Goal: Find specific page/section: Find specific page/section

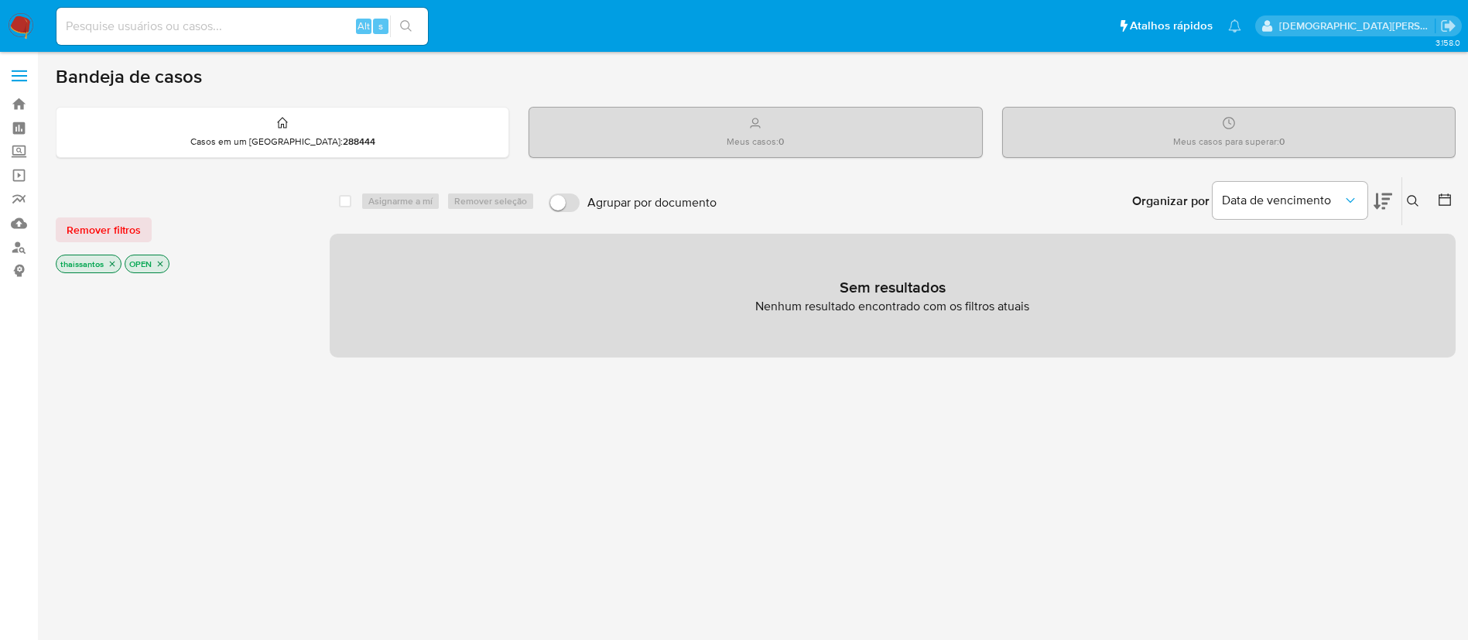
click at [274, 19] on input at bounding box center [241, 26] width 371 height 20
paste input "165224005"
type input "165224005"
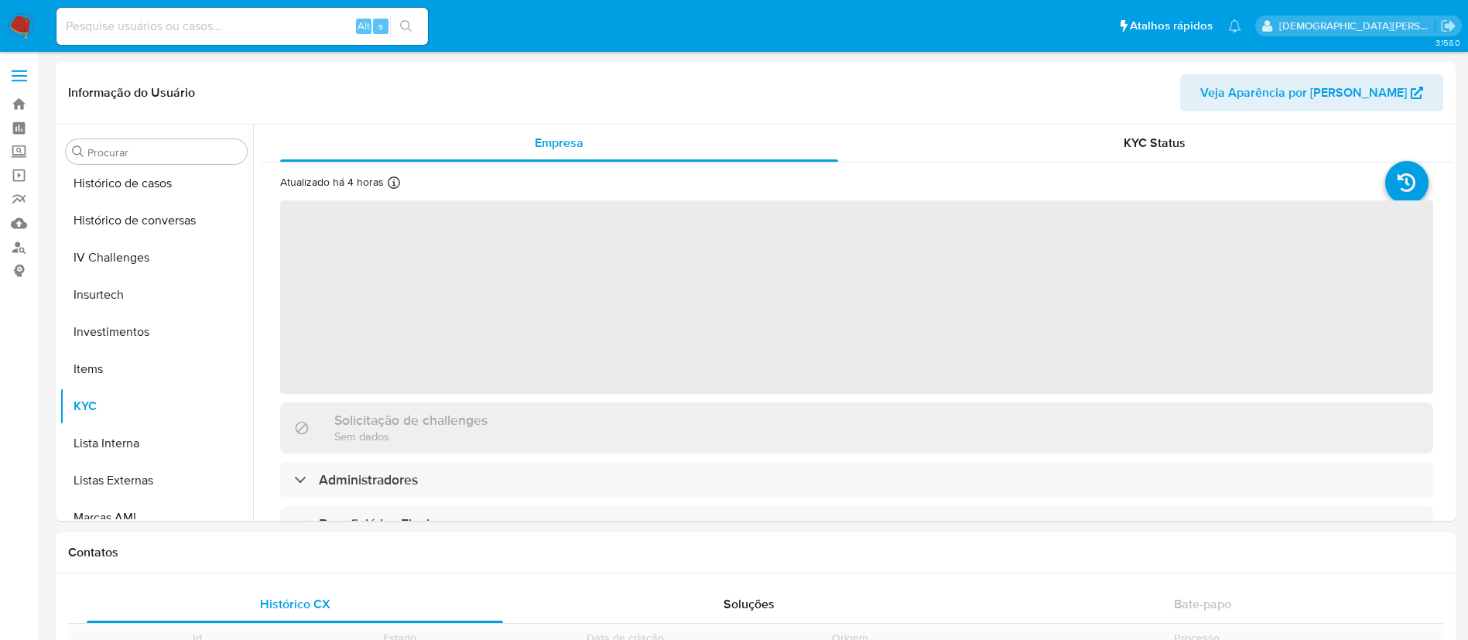
scroll to position [728, 0]
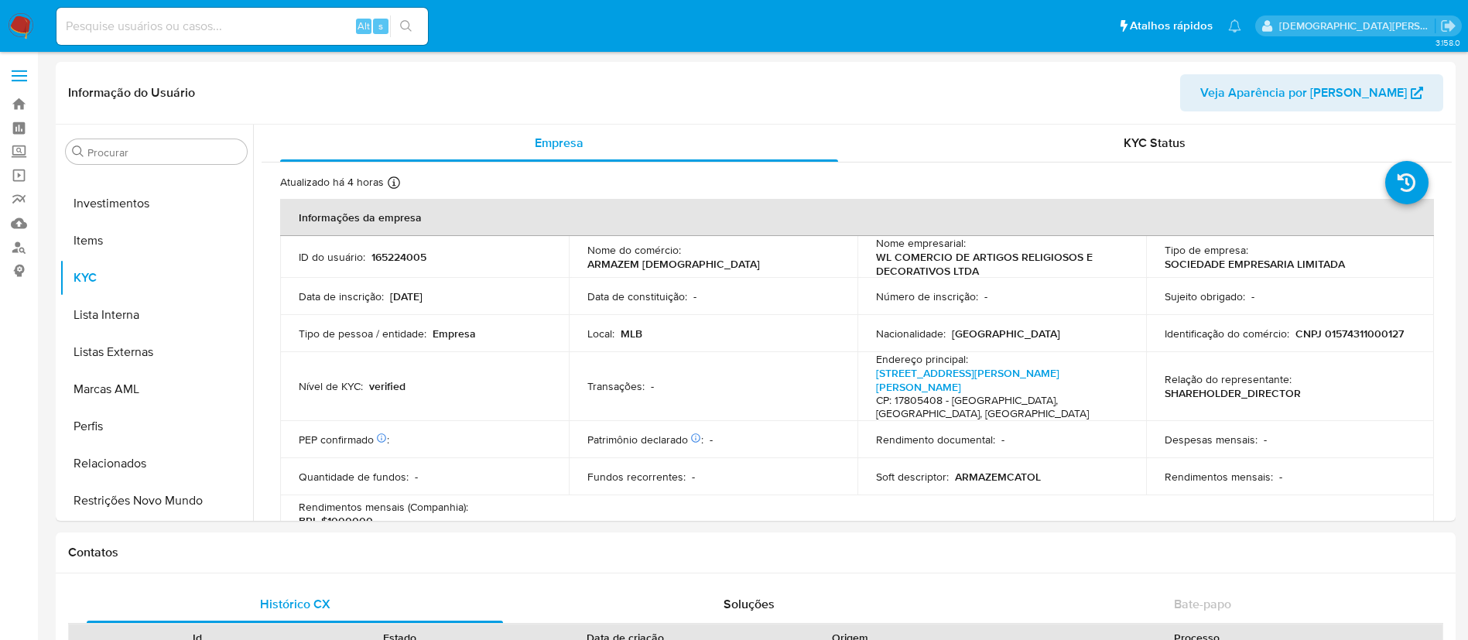
select select "10"
click at [258, 27] on input at bounding box center [241, 26] width 371 height 20
paste input "1075989936"
type input "1075989936"
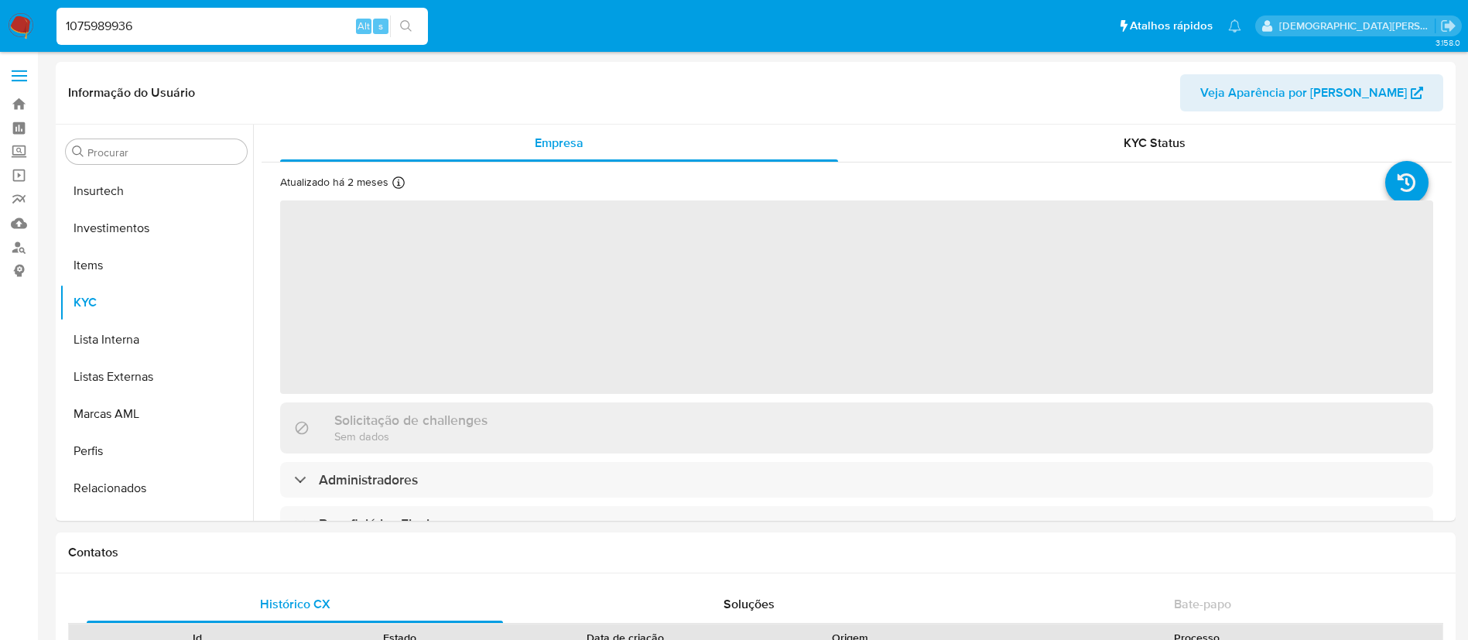
scroll to position [728, 0]
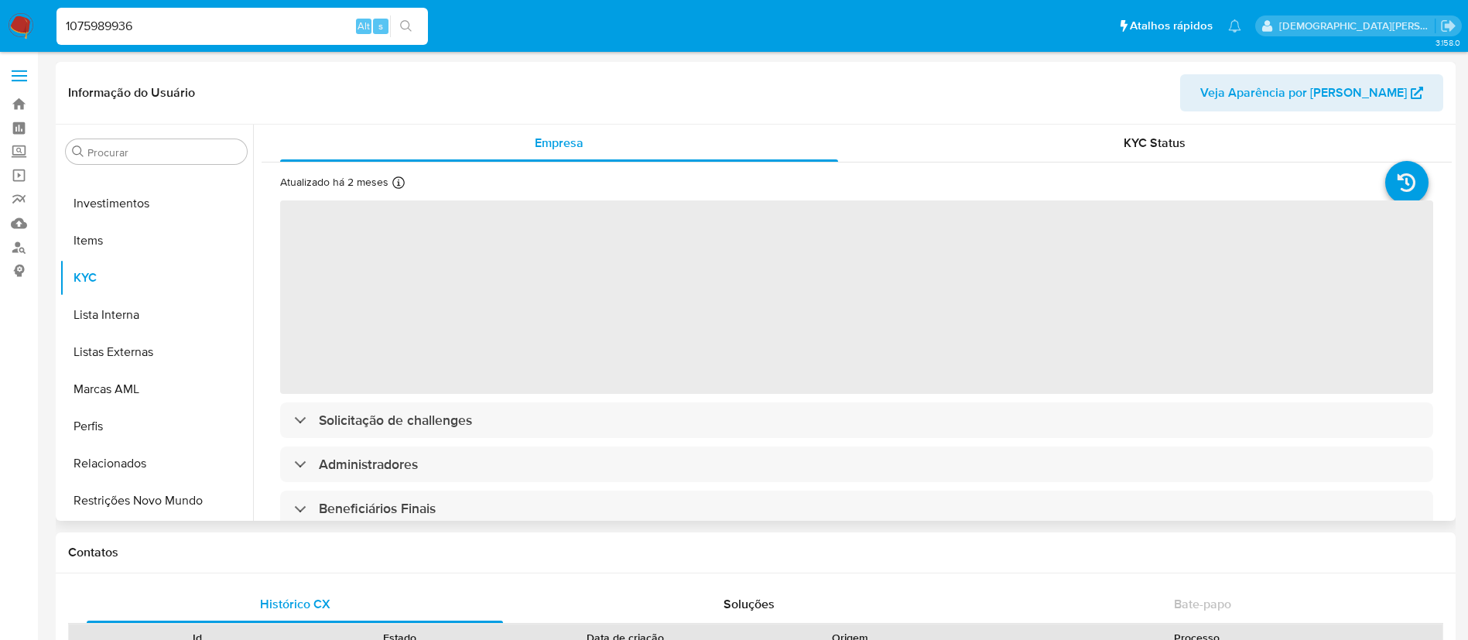
select select "10"
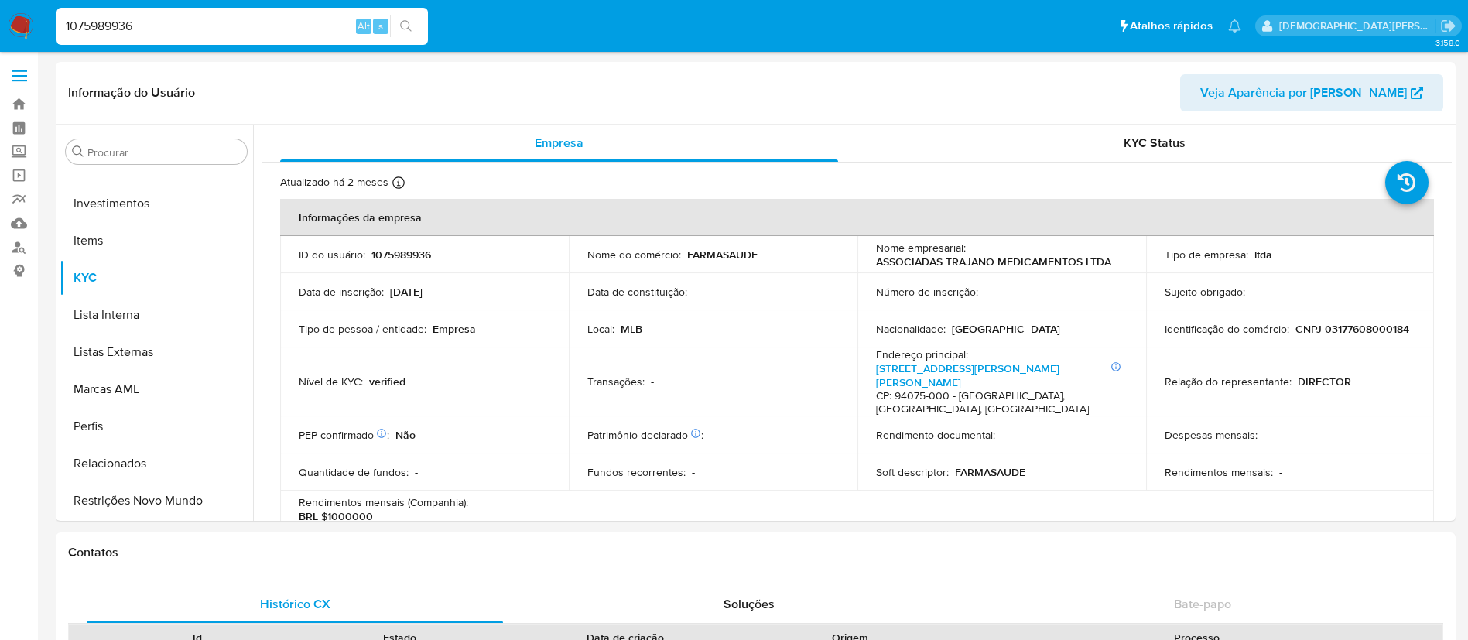
click at [238, 32] on input "1075989936" at bounding box center [241, 26] width 371 height 20
click at [236, 32] on input "1075989936" at bounding box center [241, 26] width 371 height 20
paste input "183784505"
click at [236, 32] on input "1075989936183784505" at bounding box center [241, 26] width 371 height 20
click at [236, 33] on input "1075989936183784505" at bounding box center [241, 26] width 371 height 20
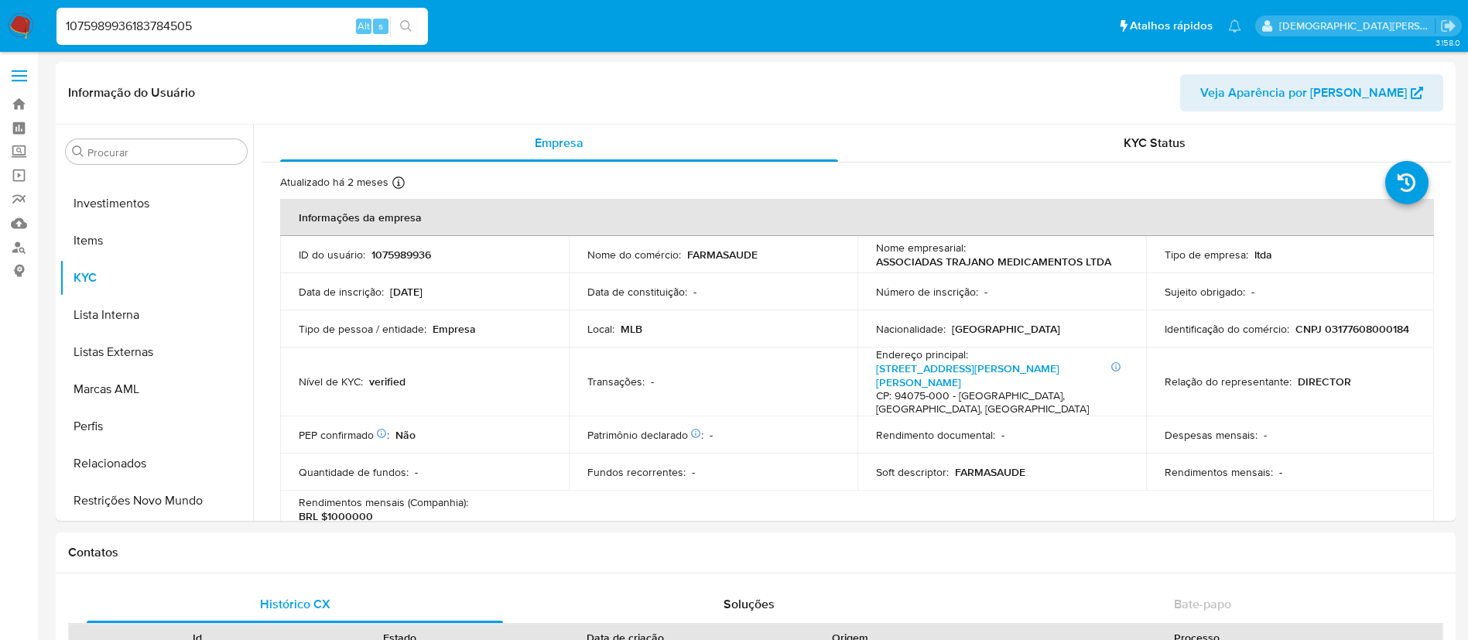
paste input
type input "183784505"
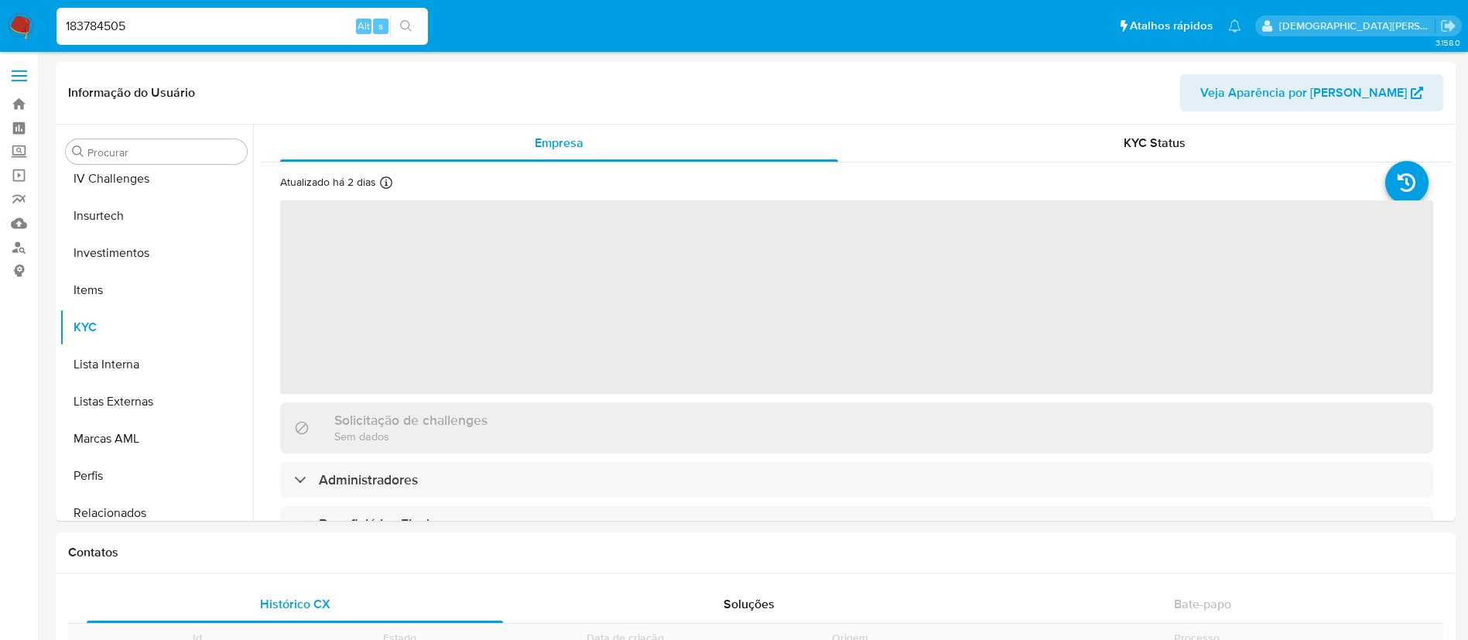
scroll to position [728, 0]
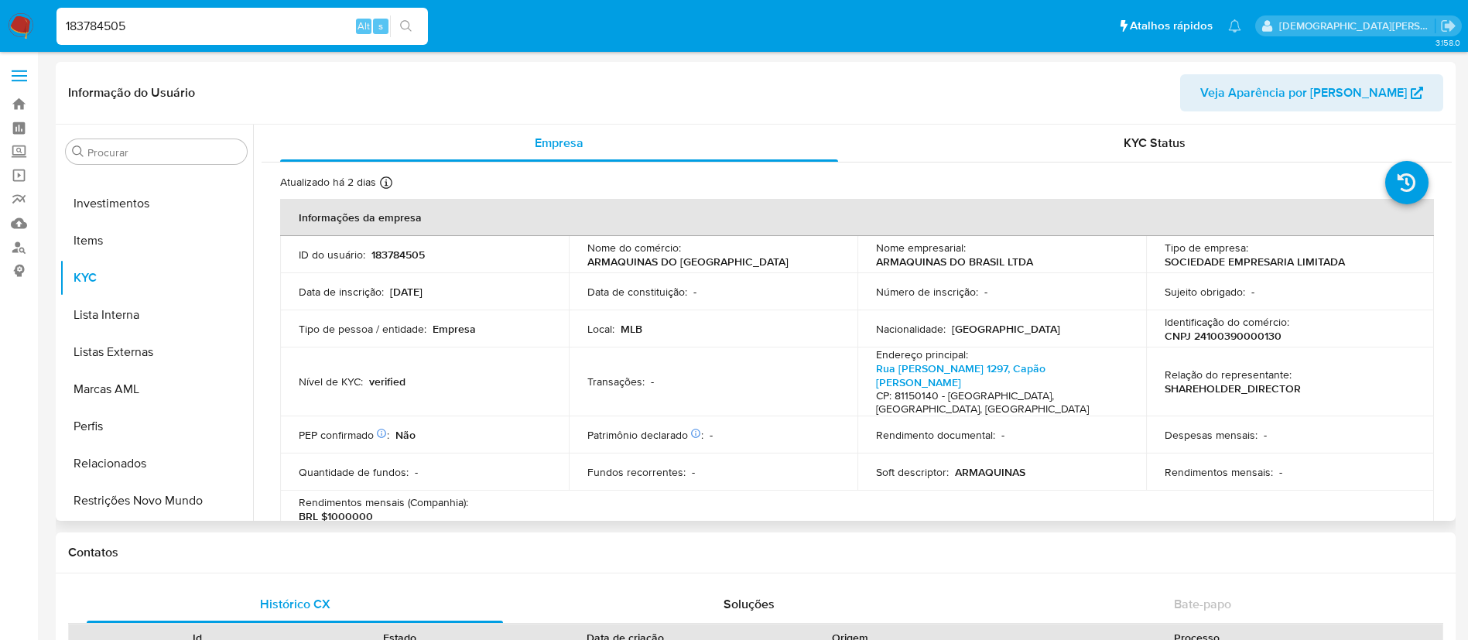
select select "10"
click at [255, 32] on input "183784505" at bounding box center [241, 26] width 371 height 20
paste input "83335279"
type input "833352795"
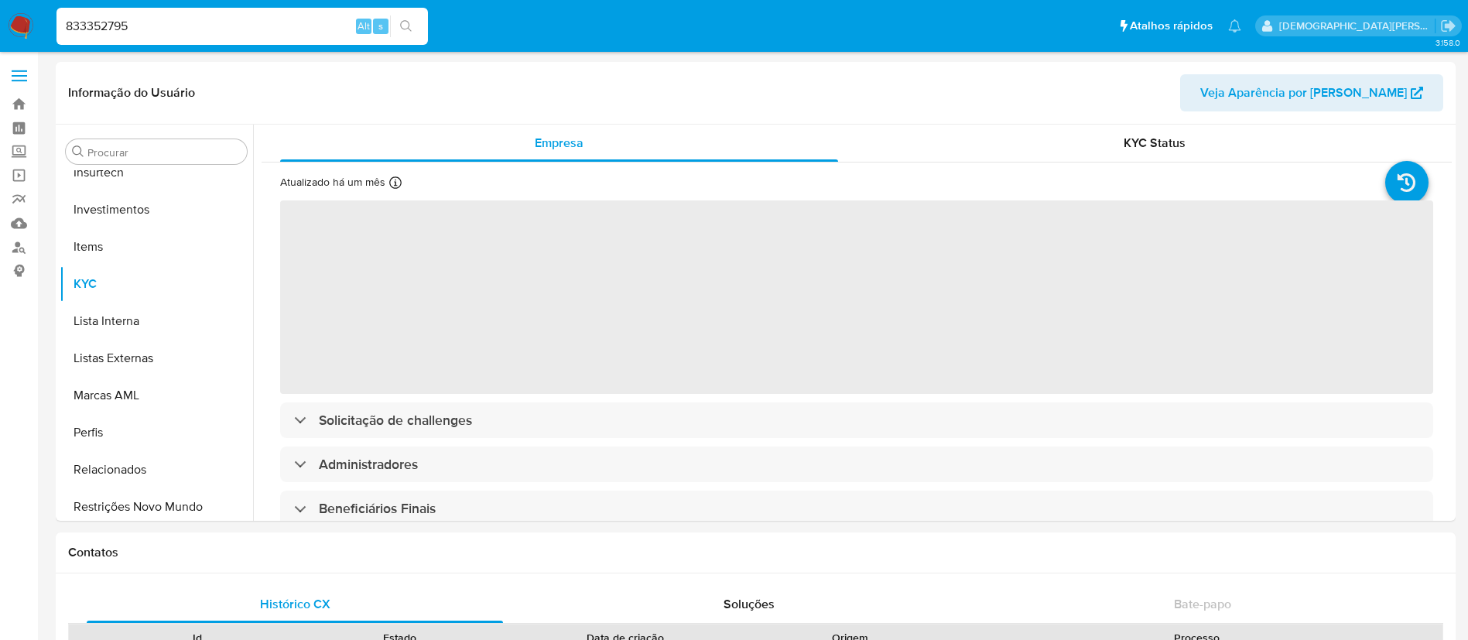
scroll to position [728, 0]
select select "10"
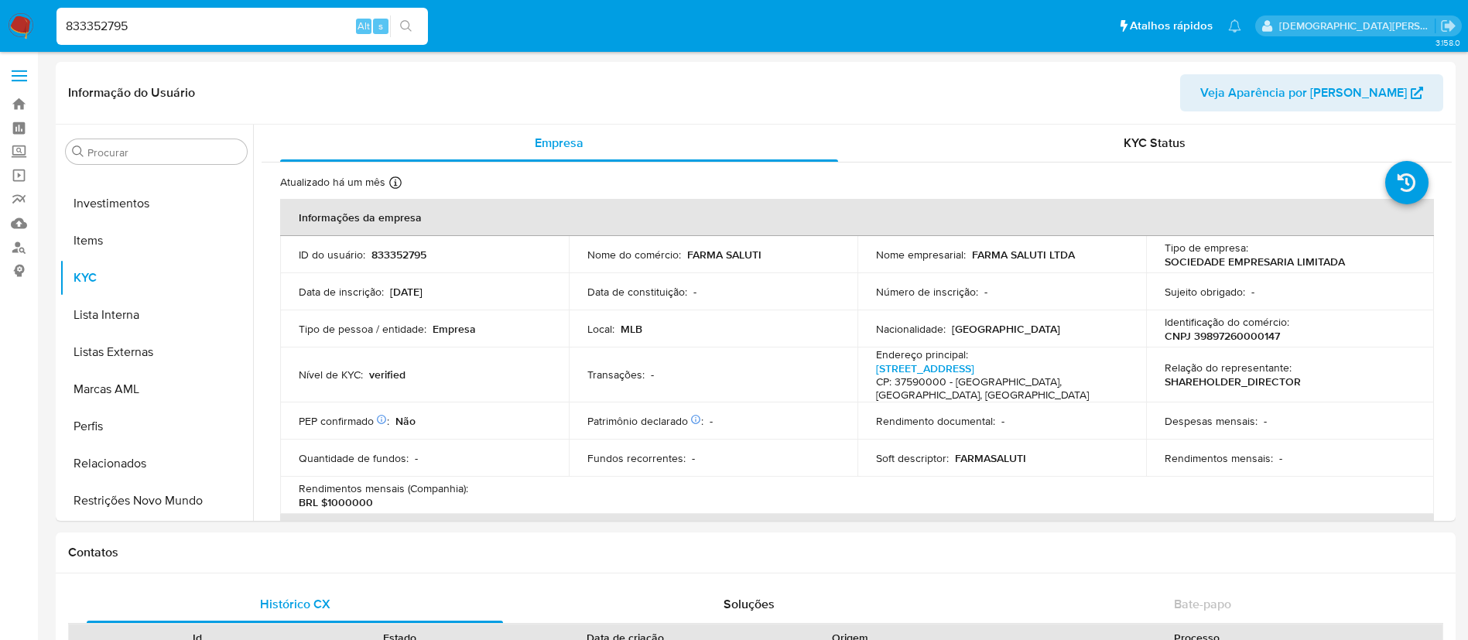
click at [285, 26] on input "833352795" at bounding box center [241, 26] width 371 height 20
paste input "438302293"
type input "438302293"
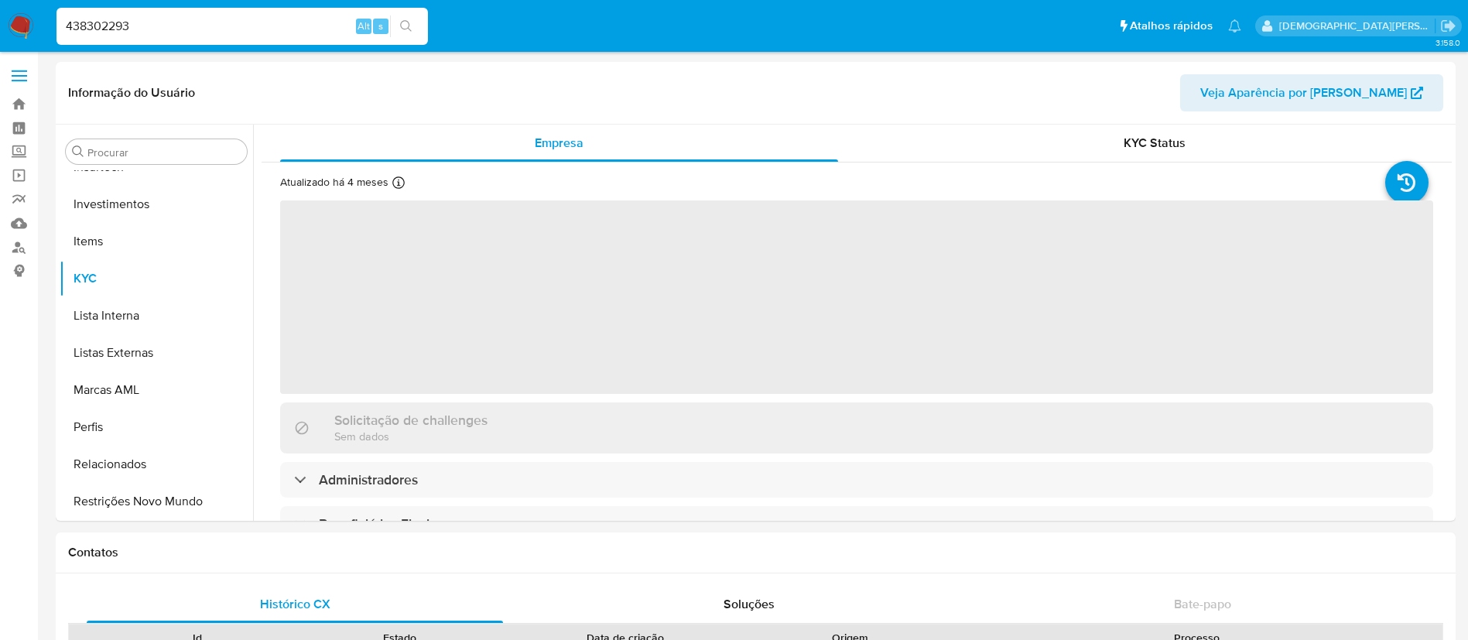
scroll to position [728, 0]
select select "10"
